Goal: Task Accomplishment & Management: Manage account settings

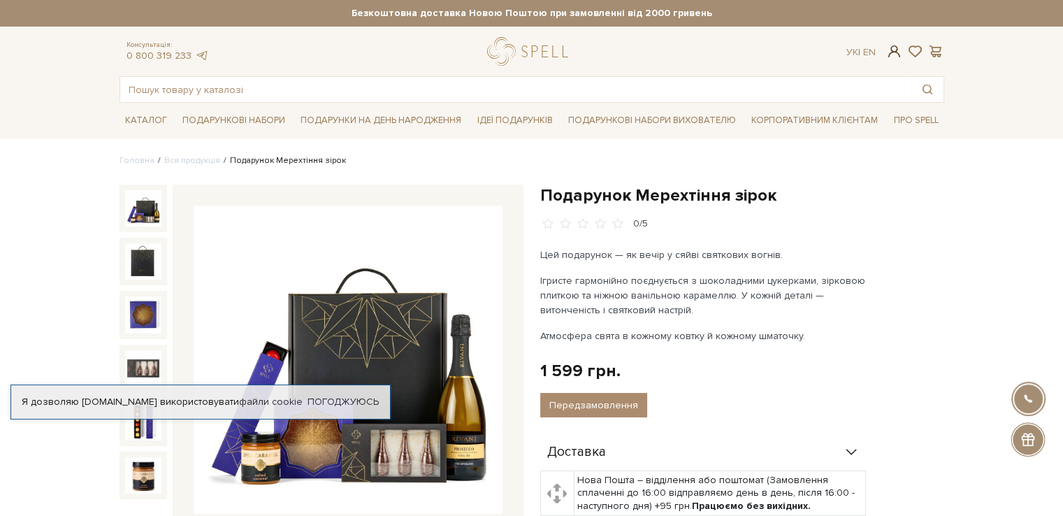
type input "[EMAIL_ADDRESS][DOMAIN_NAME]"
click at [895, 54] on span at bounding box center [893, 51] width 17 height 15
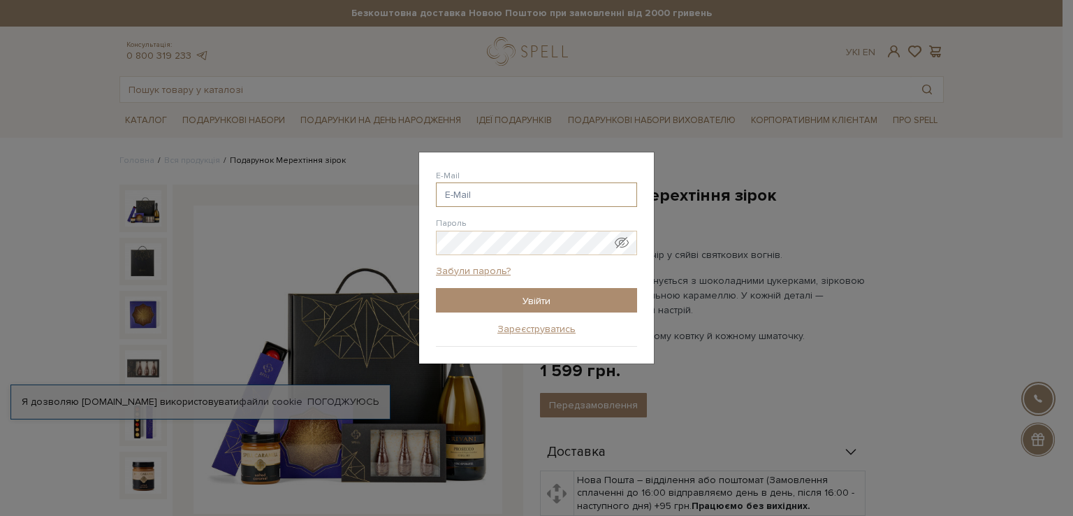
type input "[EMAIL_ADDRESS][DOMAIN_NAME]"
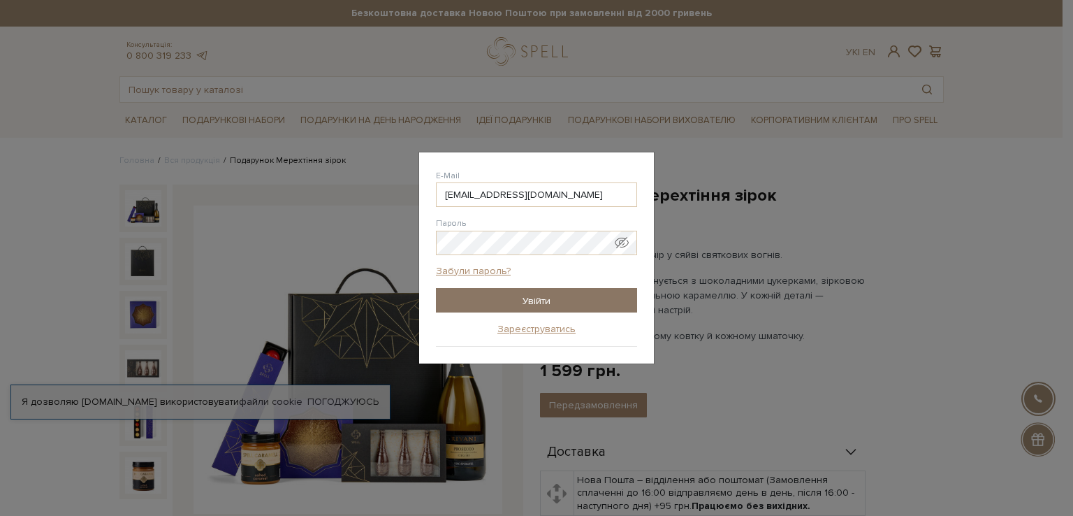
click at [512, 298] on input "Увійти" at bounding box center [536, 300] width 201 height 24
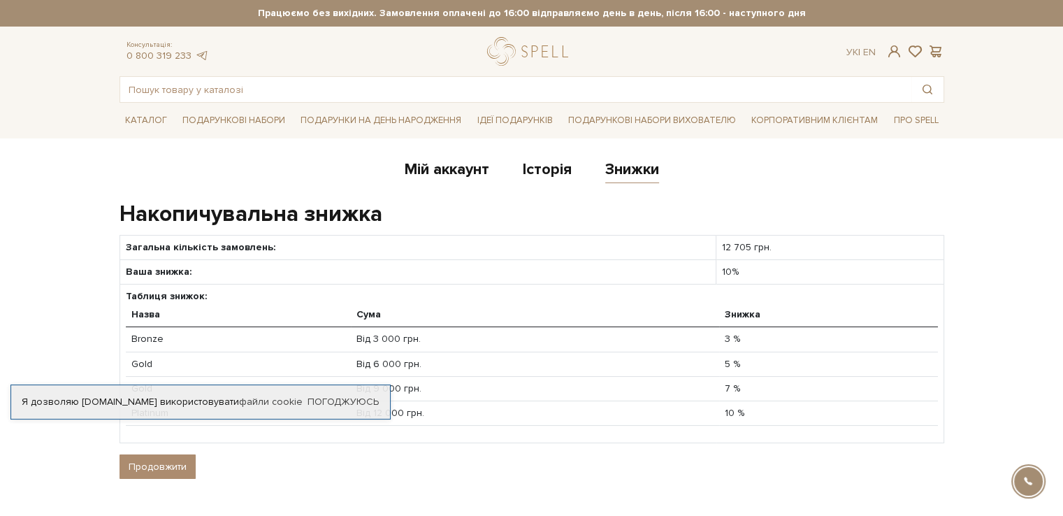
scroll to position [70, 0]
